Goal: Information Seeking & Learning: Learn about a topic

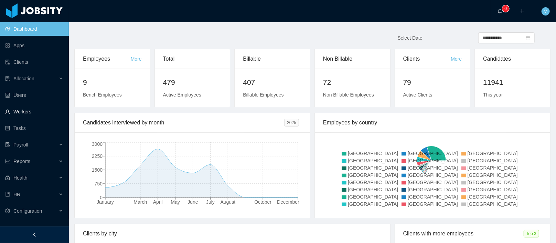
click at [25, 113] on link "Workers" at bounding box center [34, 112] width 58 height 14
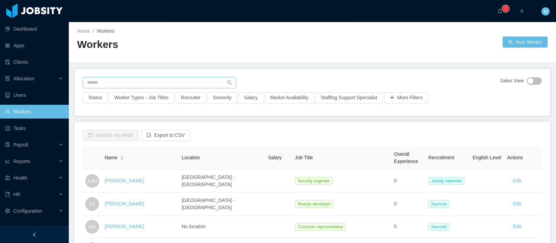
click at [128, 84] on input "text" at bounding box center [159, 82] width 153 height 11
paste input "**********"
type input "**********"
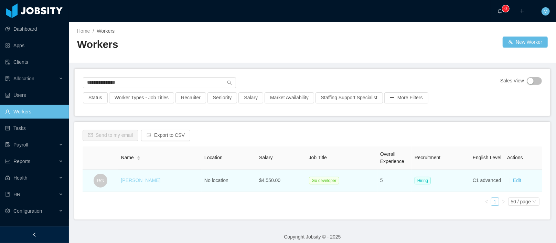
click at [139, 180] on link "Ruben Garcia" at bounding box center [141, 180] width 40 height 6
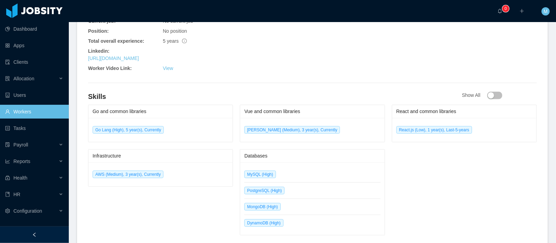
scroll to position [292, 0]
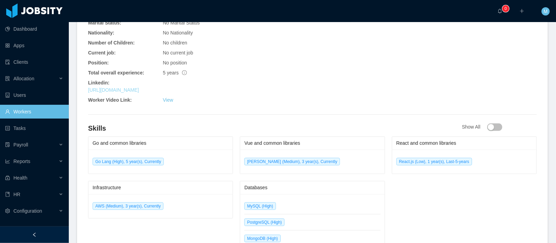
click at [139, 91] on link "https://www.linkedin.com/in/rubengp99" at bounding box center [113, 90] width 51 height 6
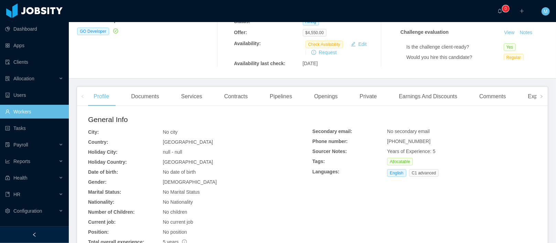
scroll to position [0, 0]
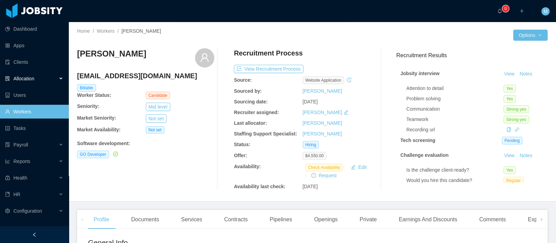
click at [26, 78] on span "Allocation" at bounding box center [23, 79] width 21 height 6
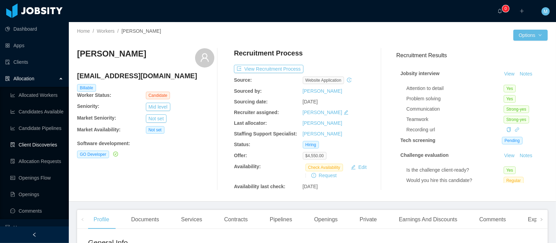
click at [39, 145] on link "Client Discoveries" at bounding box center [36, 145] width 53 height 14
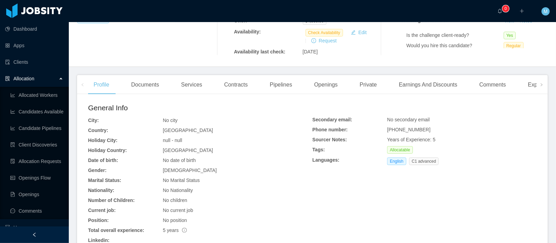
scroll to position [239, 0]
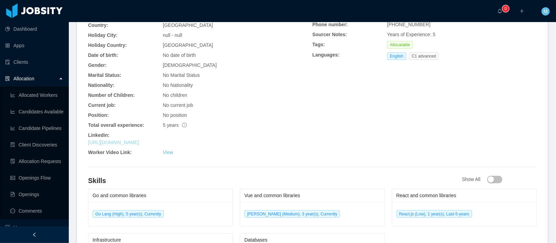
click at [139, 143] on link "https://www.linkedin.com/in/rubengp99" at bounding box center [113, 142] width 51 height 6
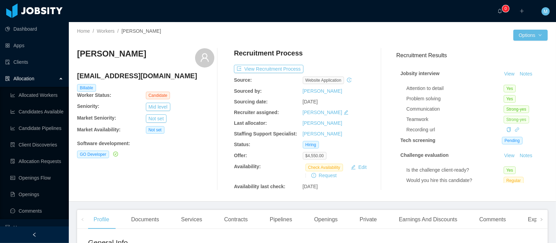
scroll to position [45, 0]
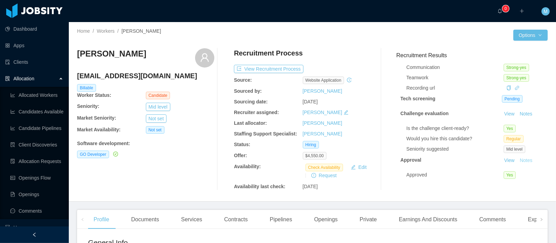
click at [517, 156] on button "Notes" at bounding box center [526, 160] width 18 height 8
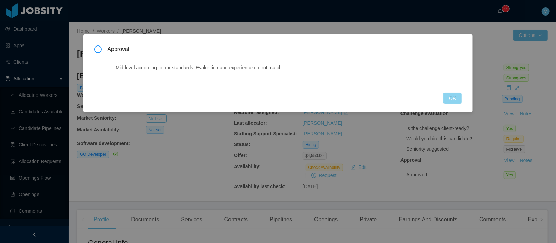
click at [445, 103] on button "OK" at bounding box center [452, 98] width 18 height 11
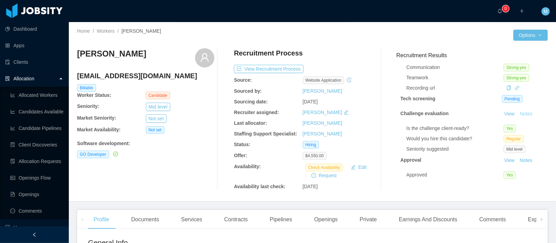
click at [517, 110] on button "Notes" at bounding box center [526, 114] width 18 height 8
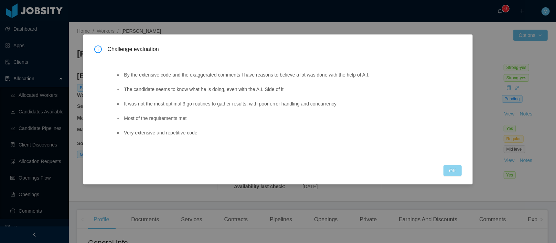
click at [450, 171] on button "OK" at bounding box center [452, 170] width 18 height 11
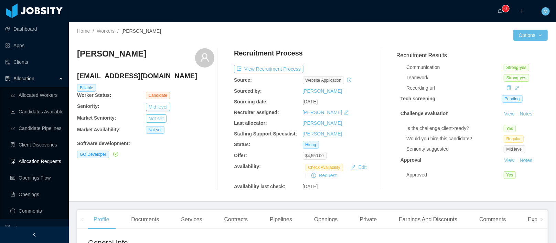
scroll to position [125, 0]
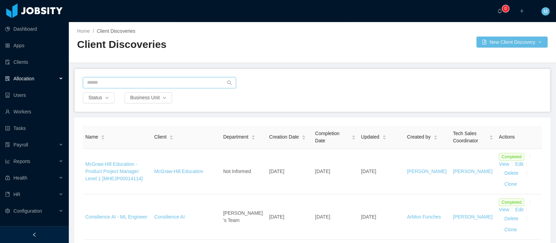
click at [135, 83] on input "text" at bounding box center [159, 82] width 153 height 11
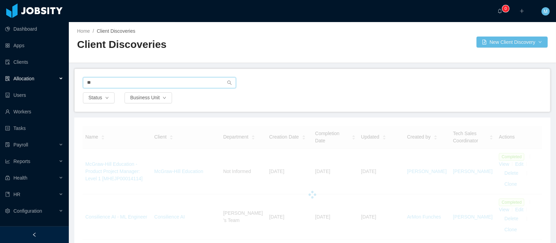
type input "*"
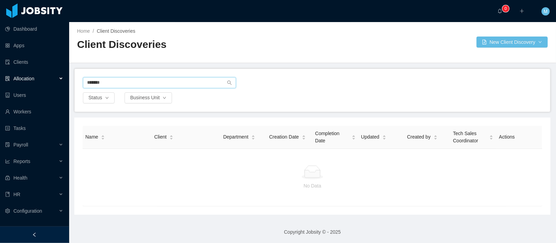
type input "*******"
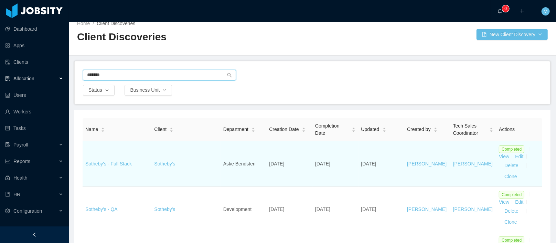
scroll to position [12, 0]
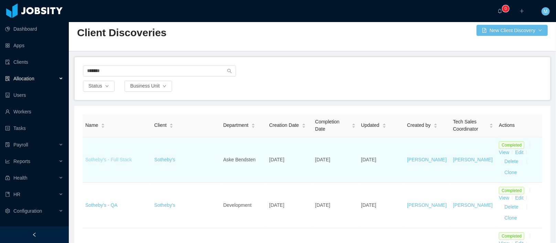
click at [111, 159] on link "Sotheby's - Full Stack" at bounding box center [108, 160] width 46 height 6
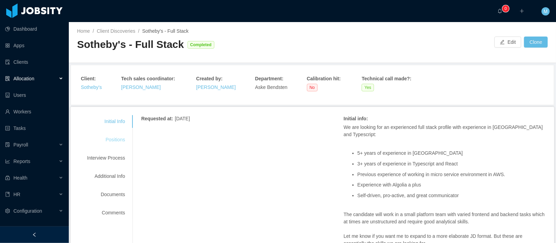
click at [115, 139] on div "Positions" at bounding box center [106, 139] width 54 height 13
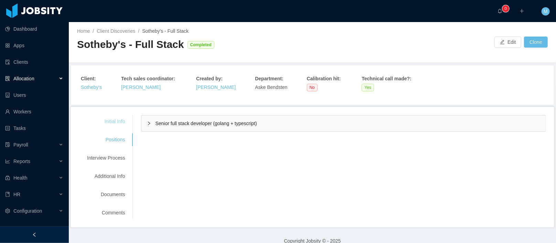
click at [108, 120] on div "Initial Info" at bounding box center [106, 121] width 54 height 13
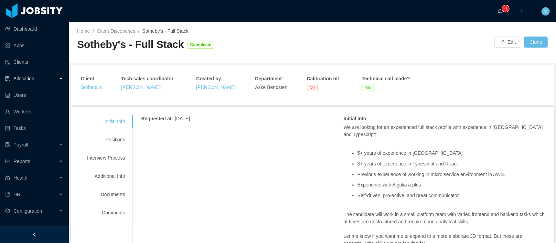
click at [110, 132] on div "Initial Info Positions Interview Process Additional Info Documents Comments" at bounding box center [106, 167] width 54 height 104
click at [131, 138] on div "Positions" at bounding box center [106, 139] width 54 height 13
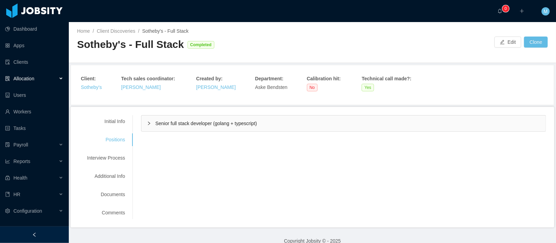
click at [192, 118] on div "Senior full stack developer (golang + typescript)" at bounding box center [343, 123] width 404 height 16
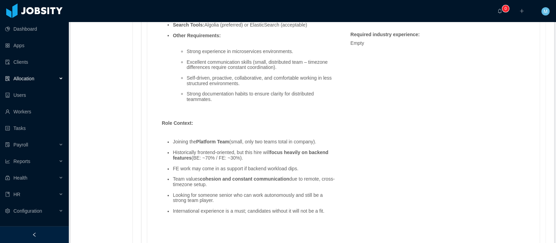
scroll to position [667, 0]
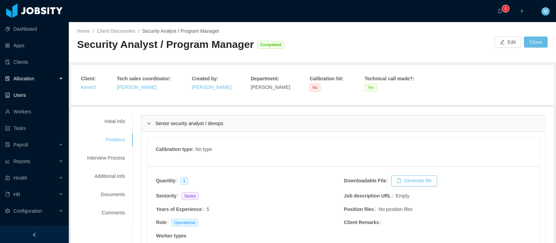
click at [37, 81] on div "Allocation" at bounding box center [34, 79] width 69 height 14
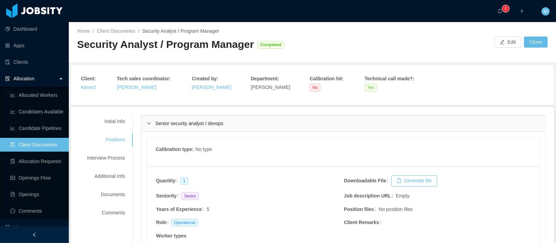
click at [38, 144] on link "Client Discoveries" at bounding box center [36, 145] width 53 height 14
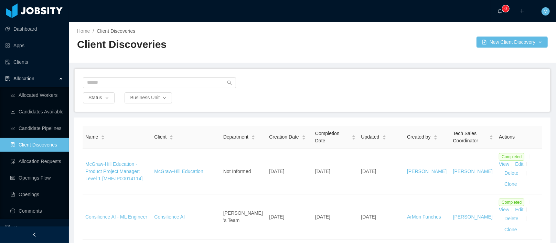
scroll to position [24, 0]
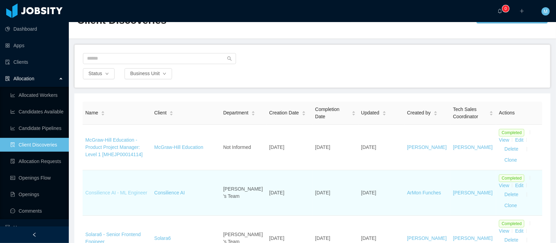
click at [108, 190] on link "Consilience AI - ML Engineer" at bounding box center [116, 193] width 62 height 6
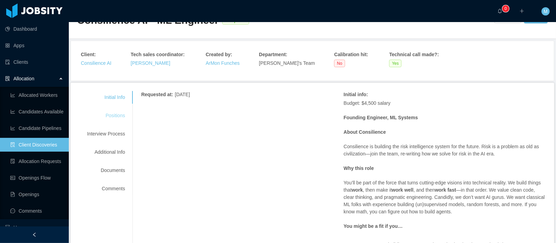
click at [117, 116] on div "Positions" at bounding box center [106, 115] width 54 height 13
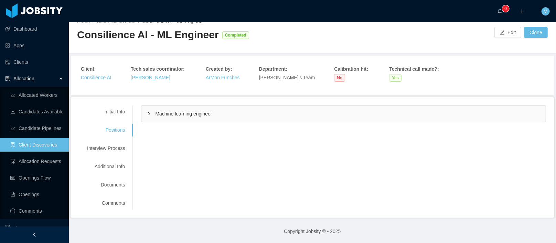
click at [199, 110] on div "Machine learning engineer" at bounding box center [343, 114] width 404 height 16
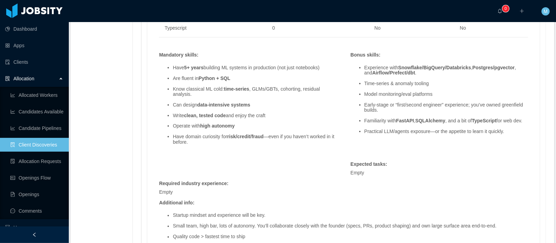
scroll to position [547, 0]
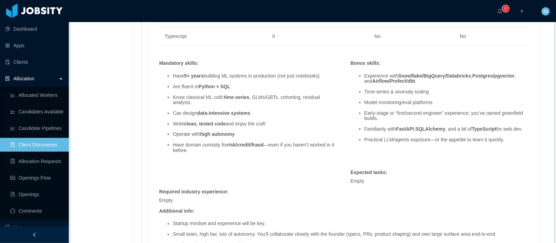
click at [435, 95] on ul "Experience with Snowflake/BigQuery/Databricks , Postgres/pgvector , and Airflow…" at bounding box center [440, 107] width 178 height 79
click at [454, 52] on div "Skills : Skill Years Notes Deal Breaker Mandatory Machine Learning 5 Yes Yes Py…" at bounding box center [343, 72] width 383 height 404
drag, startPoint x: 208, startPoint y: 98, endPoint x: 166, endPoint y: 97, distance: 41.7
click at [166, 97] on ul "Have 5+ years building ML systems in production (not just notebooks) Are fluent…" at bounding box center [248, 113] width 178 height 90
copy li "Know classical ML cold: time-series , GLMs/GBTs, cohorting, residual analysis."
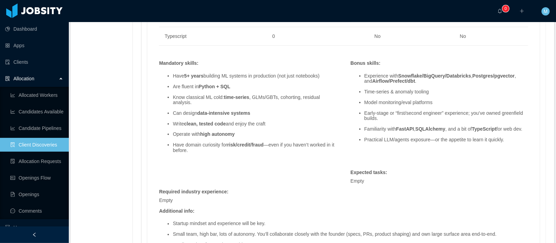
click at [243, 131] on li "Operate with high autonomy" at bounding box center [255, 133] width 164 height 5
drag, startPoint x: 227, startPoint y: 71, endPoint x: 225, endPoint y: 67, distance: 4.0
